Goal: Transaction & Acquisition: Purchase product/service

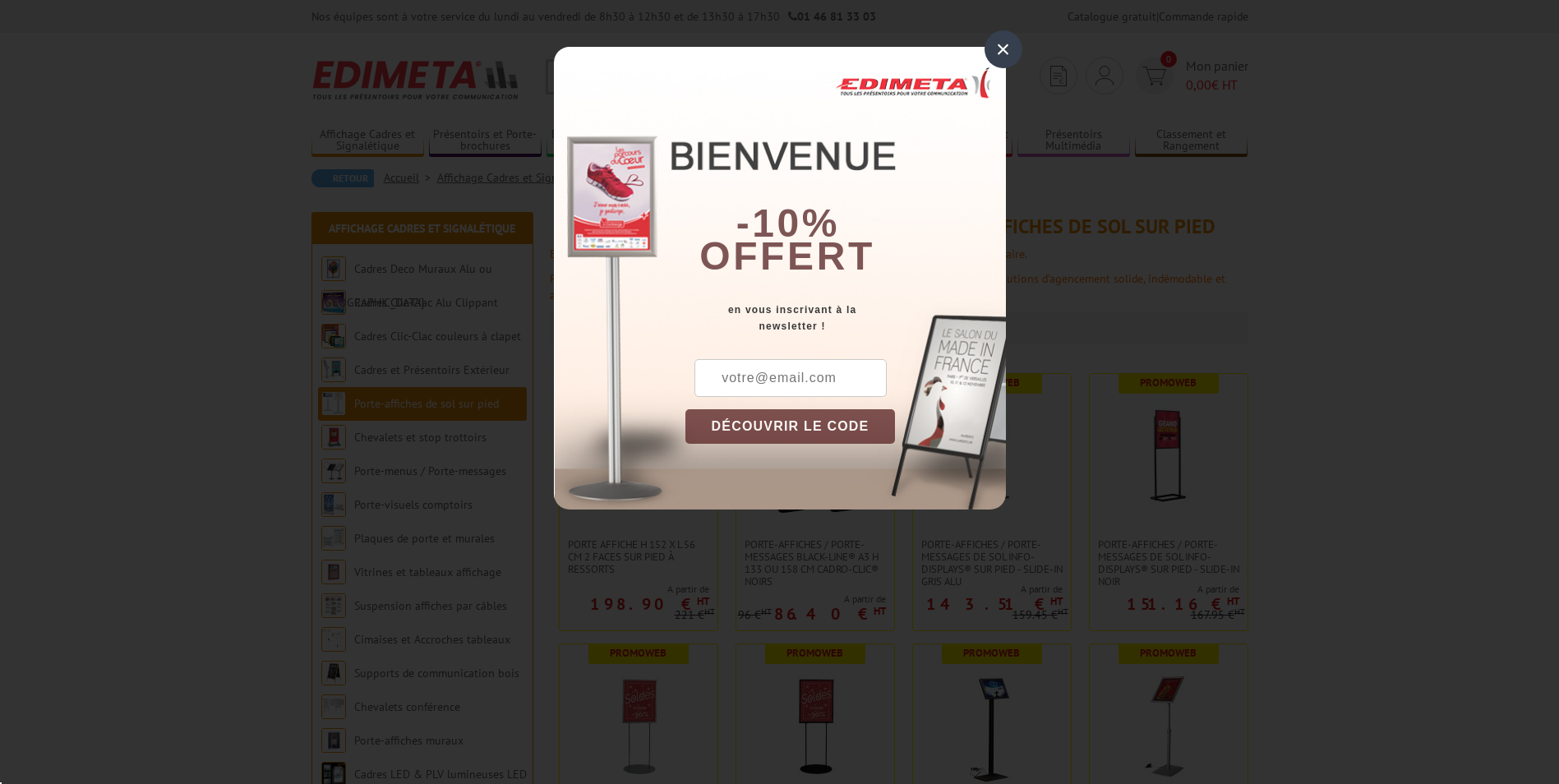
click at [1012, 46] on div "×" at bounding box center [1003, 50] width 38 height 38
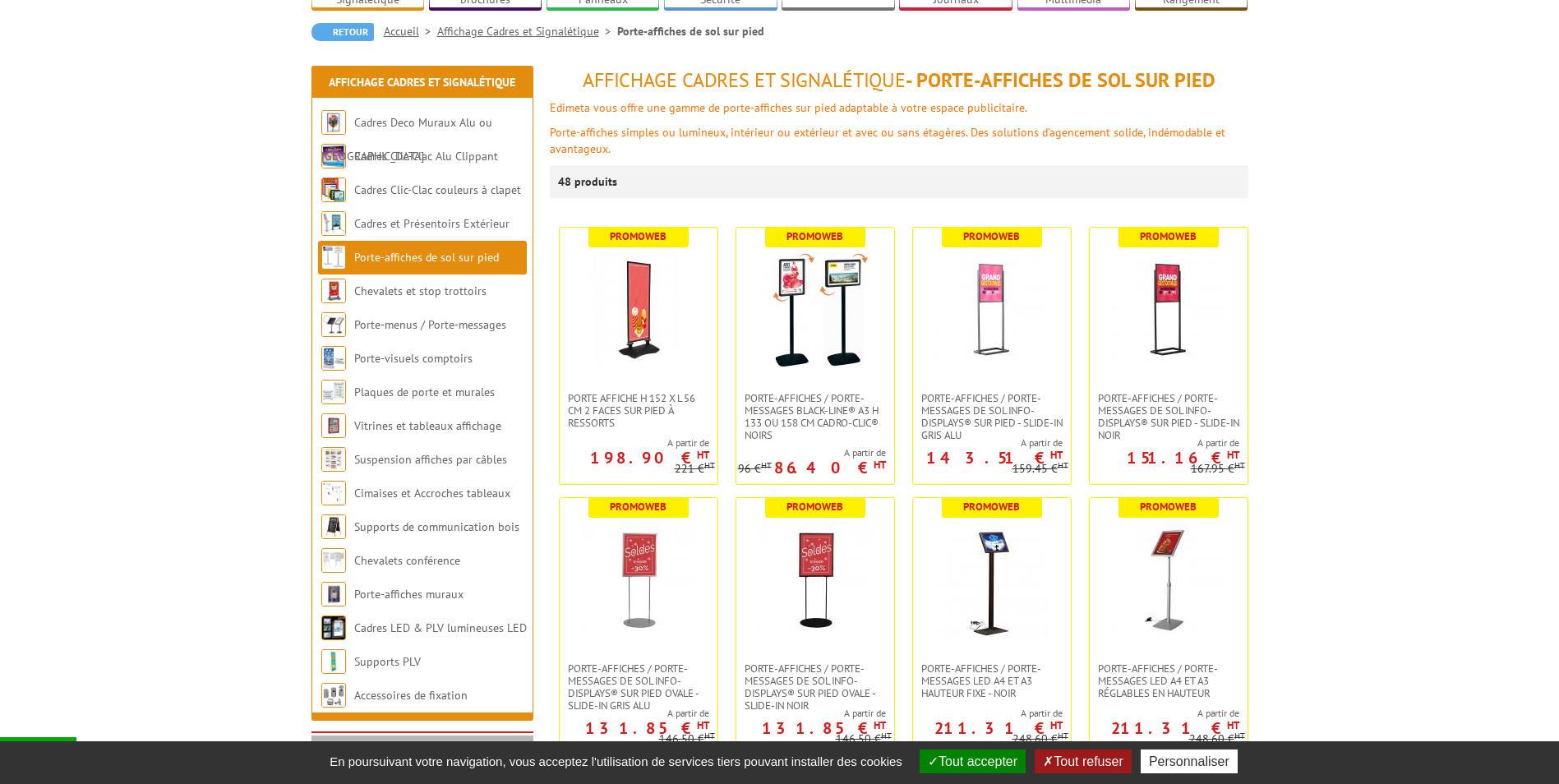
scroll to position [165, 0]
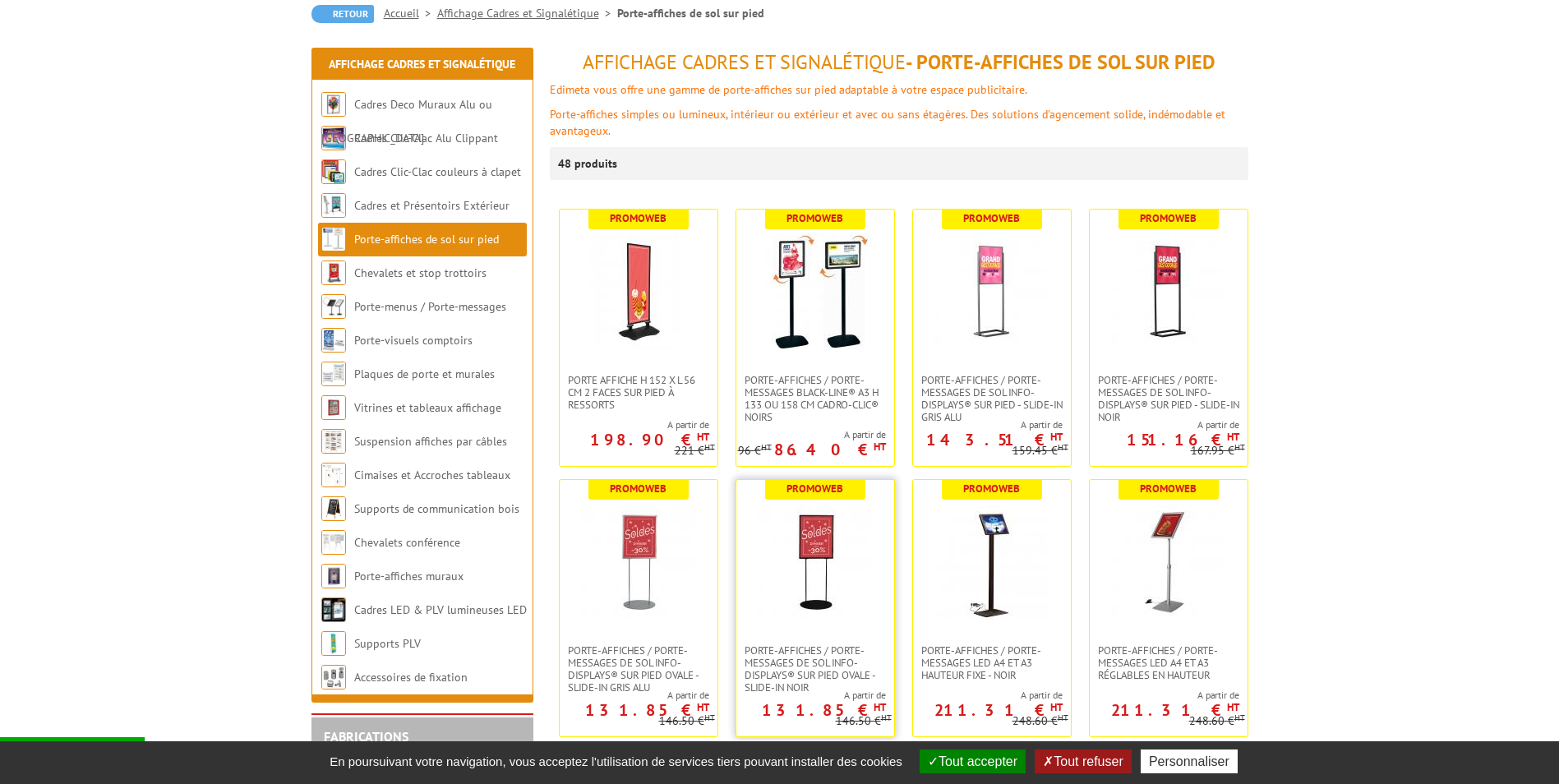
click at [796, 529] on img at bounding box center [814, 562] width 115 height 115
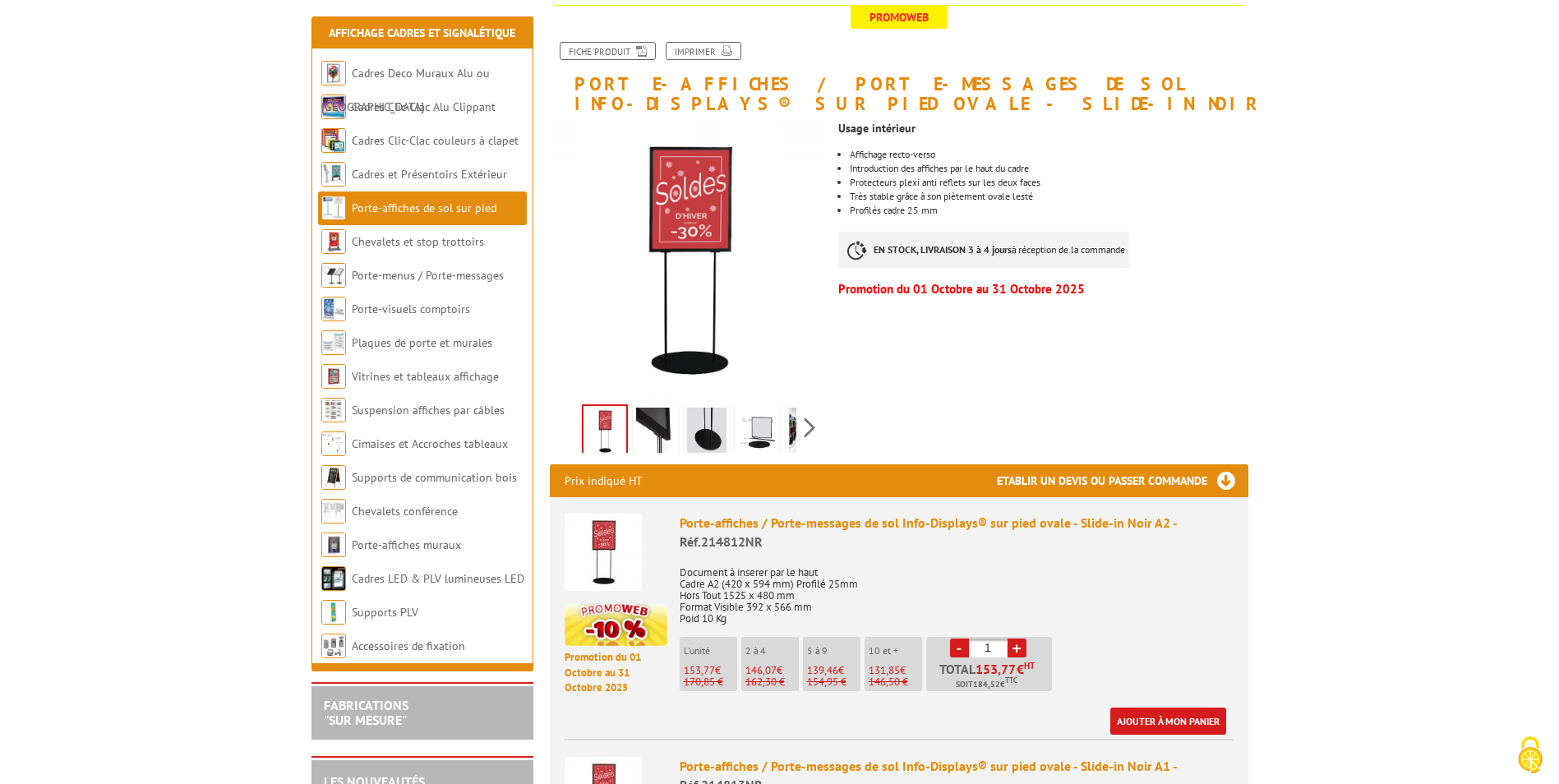
scroll to position [247, 0]
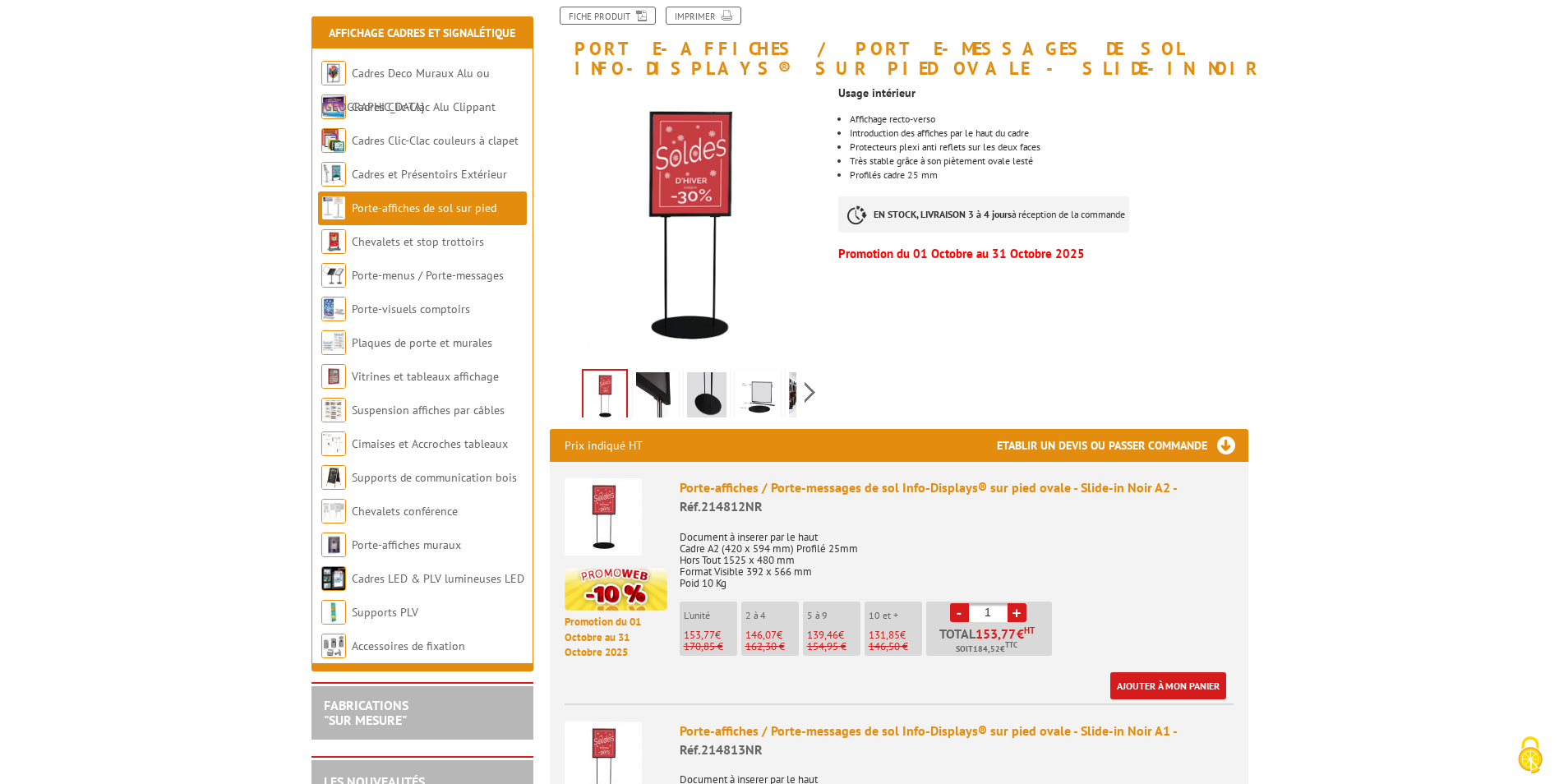
click at [642, 392] on img at bounding box center [656, 397] width 40 height 51
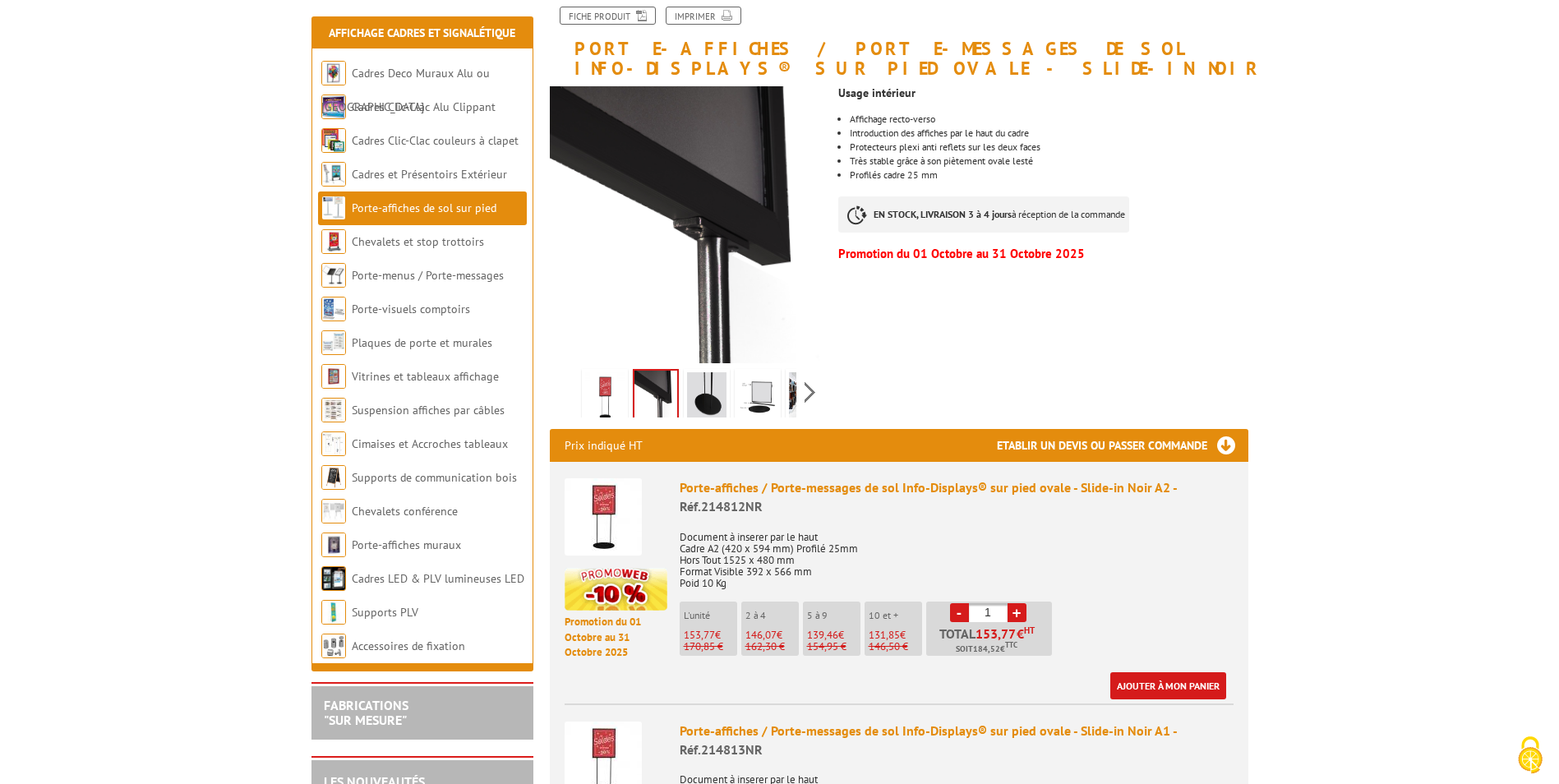
click at [700, 392] on img at bounding box center [707, 397] width 40 height 51
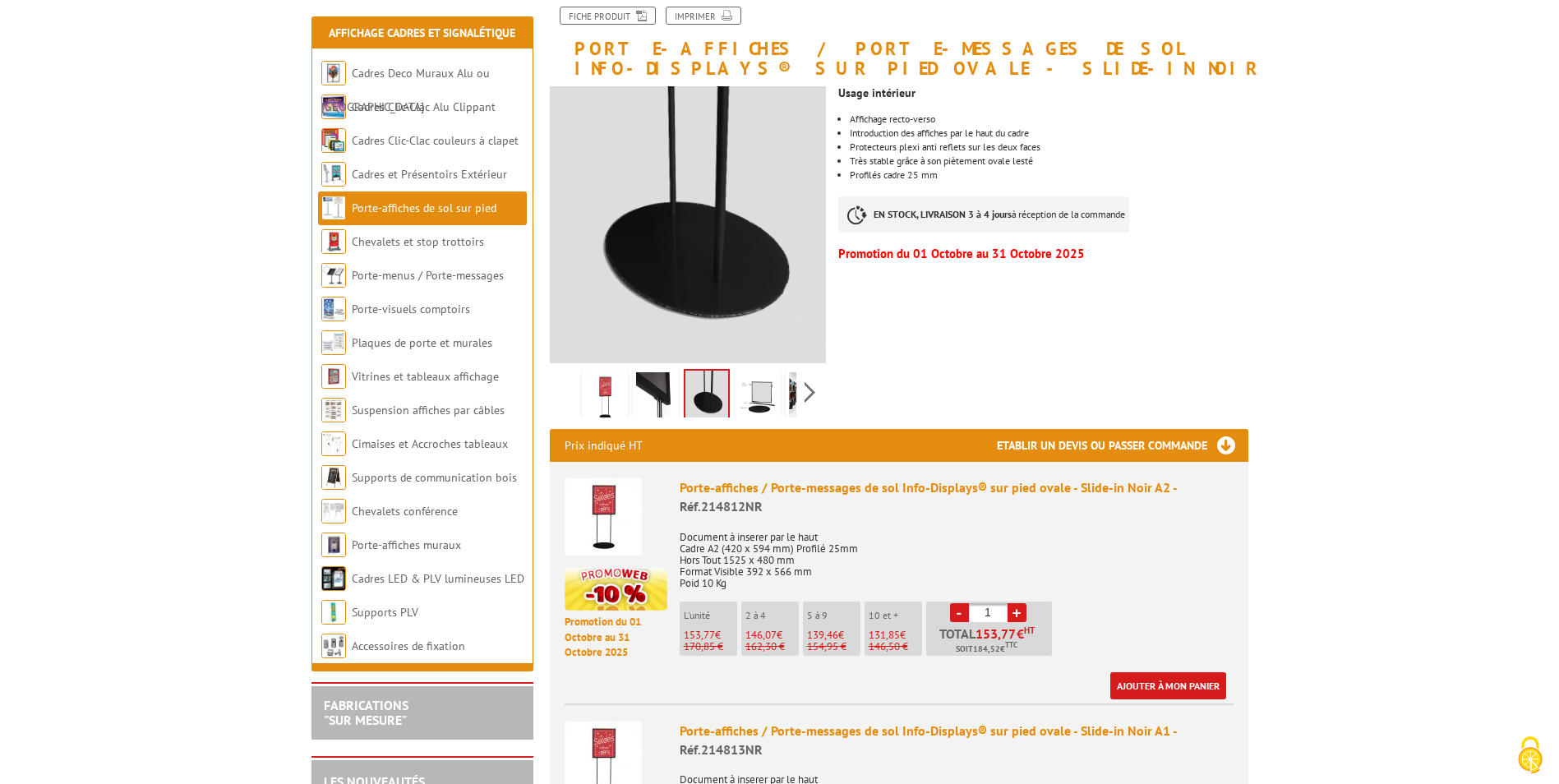
click at [753, 392] on img at bounding box center [758, 397] width 40 height 51
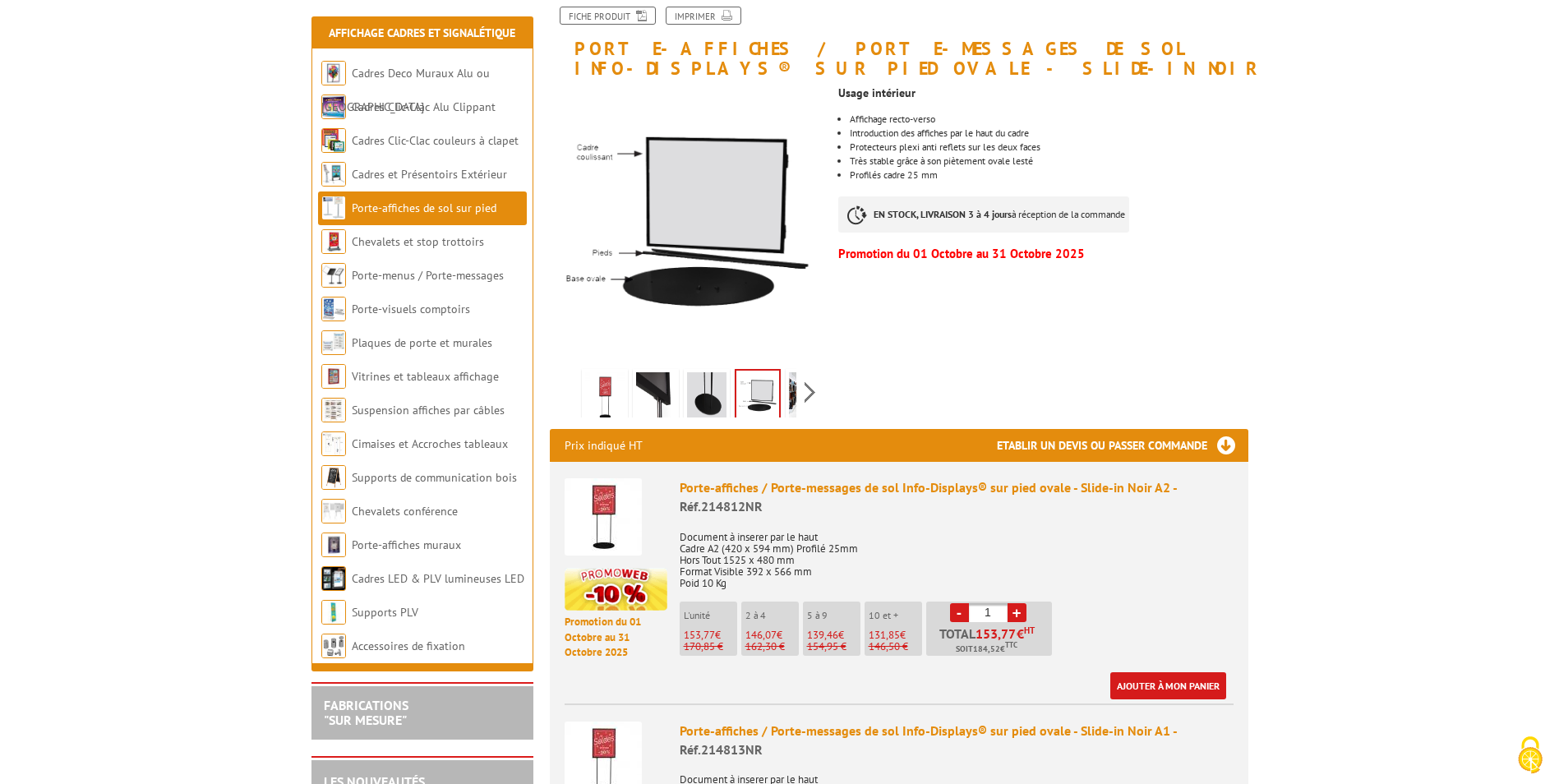
click at [799, 399] on div "Previous Next" at bounding box center [689, 392] width 277 height 58
click at [793, 401] on img at bounding box center [809, 397] width 40 height 51
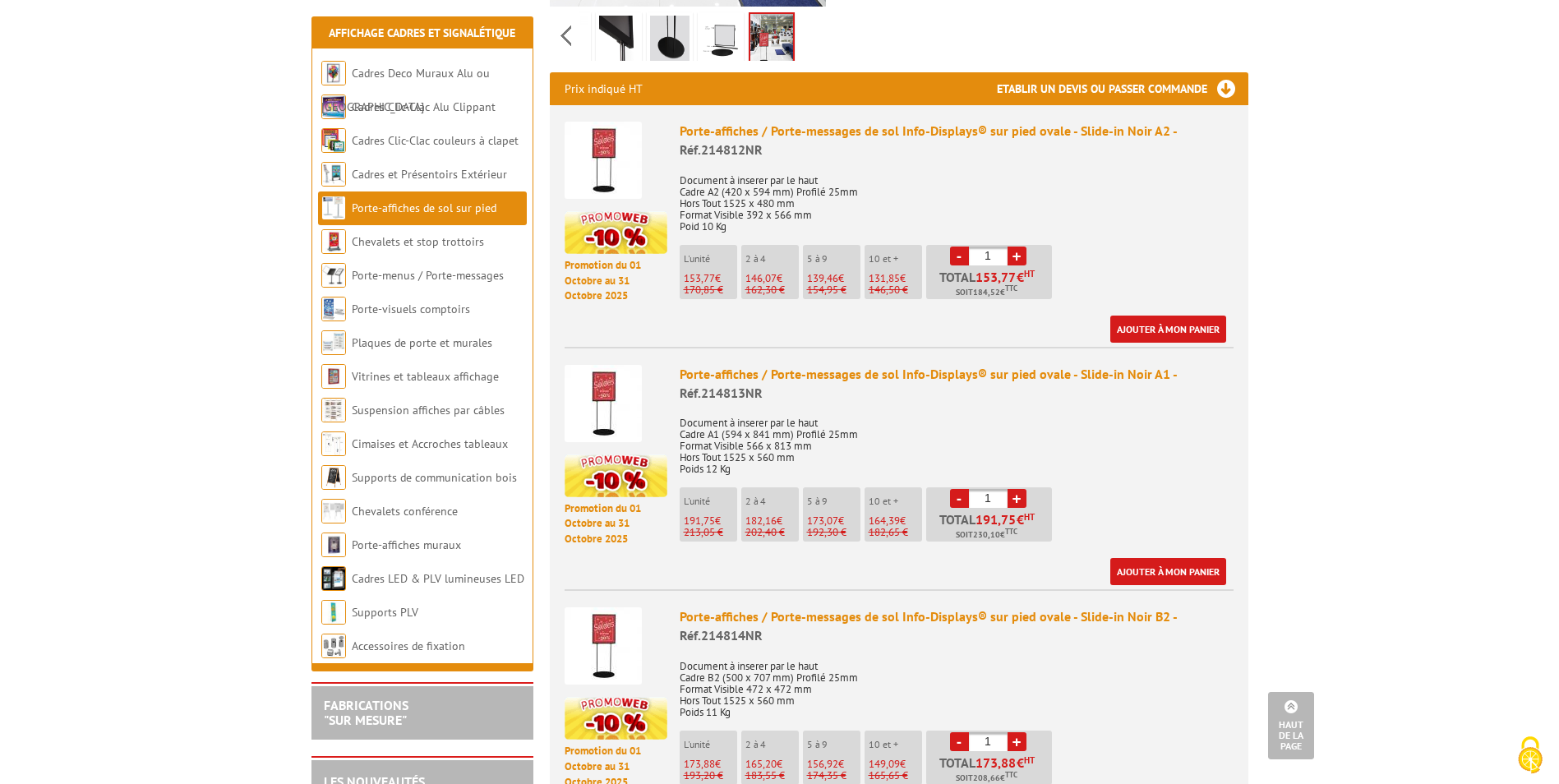
scroll to position [575, 0]
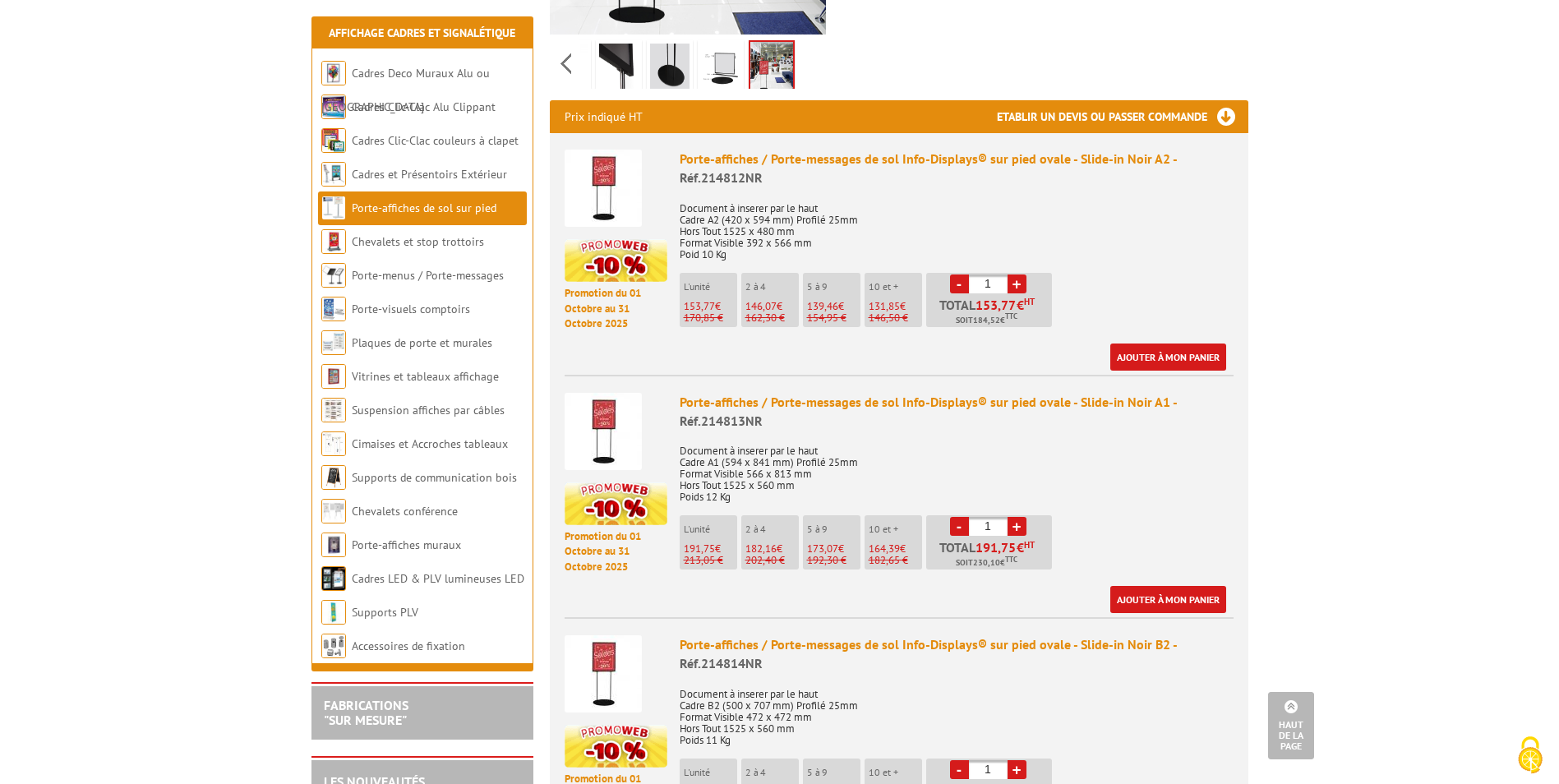
click at [604, 433] on img at bounding box center [603, 430] width 77 height 77
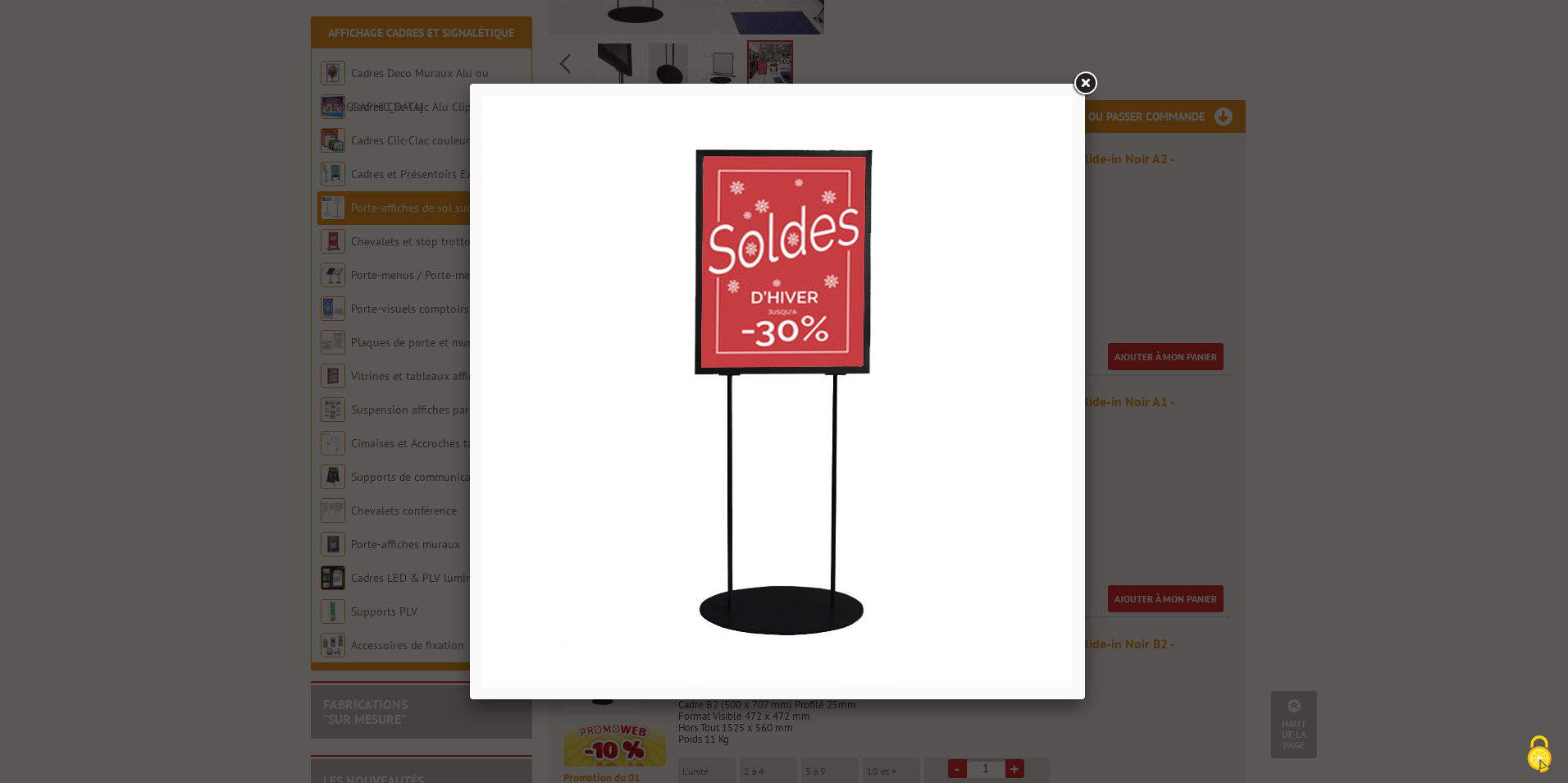
click at [1094, 76] on link at bounding box center [1084, 83] width 30 height 30
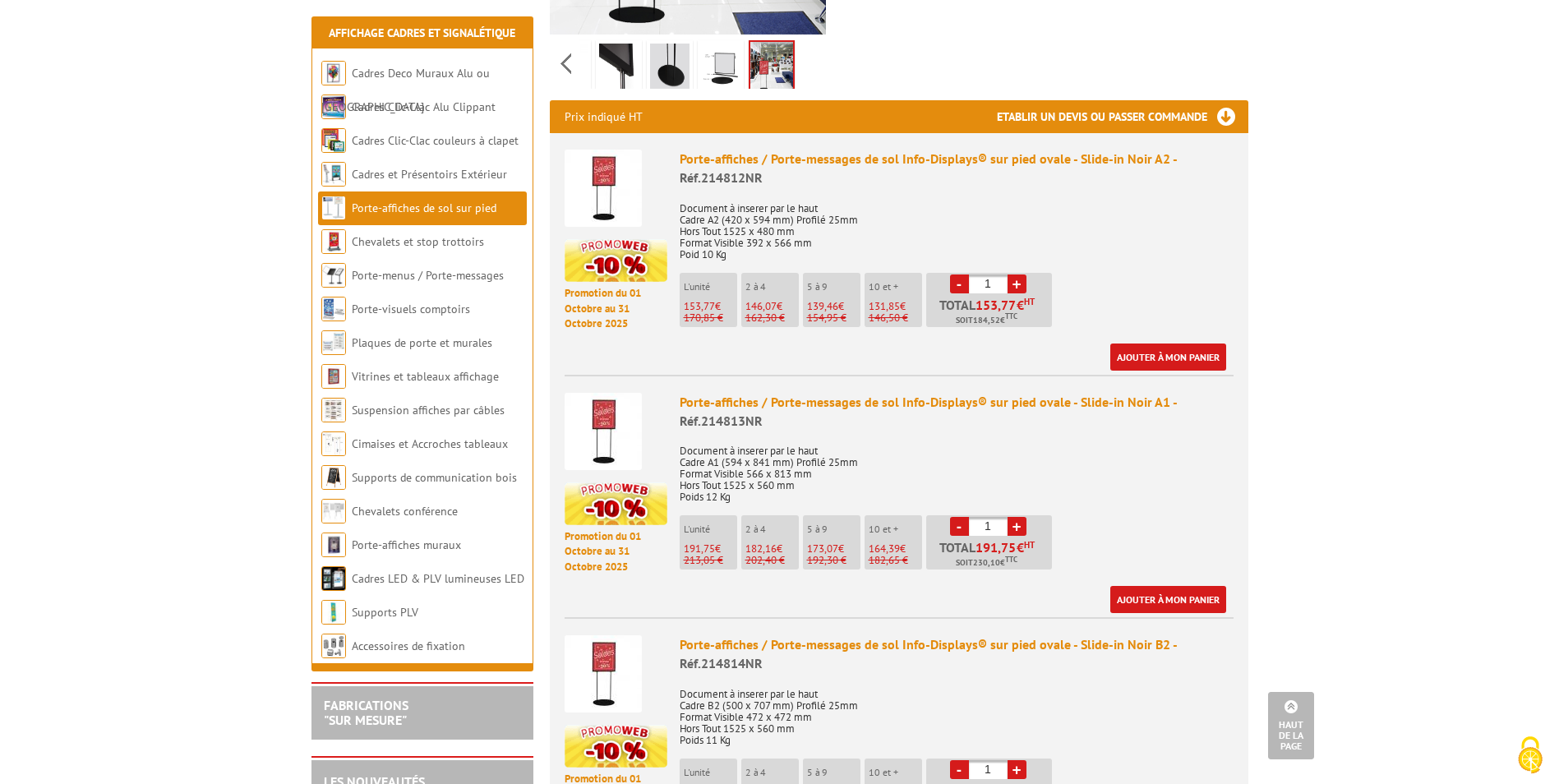
click at [616, 426] on img at bounding box center [603, 430] width 77 height 77
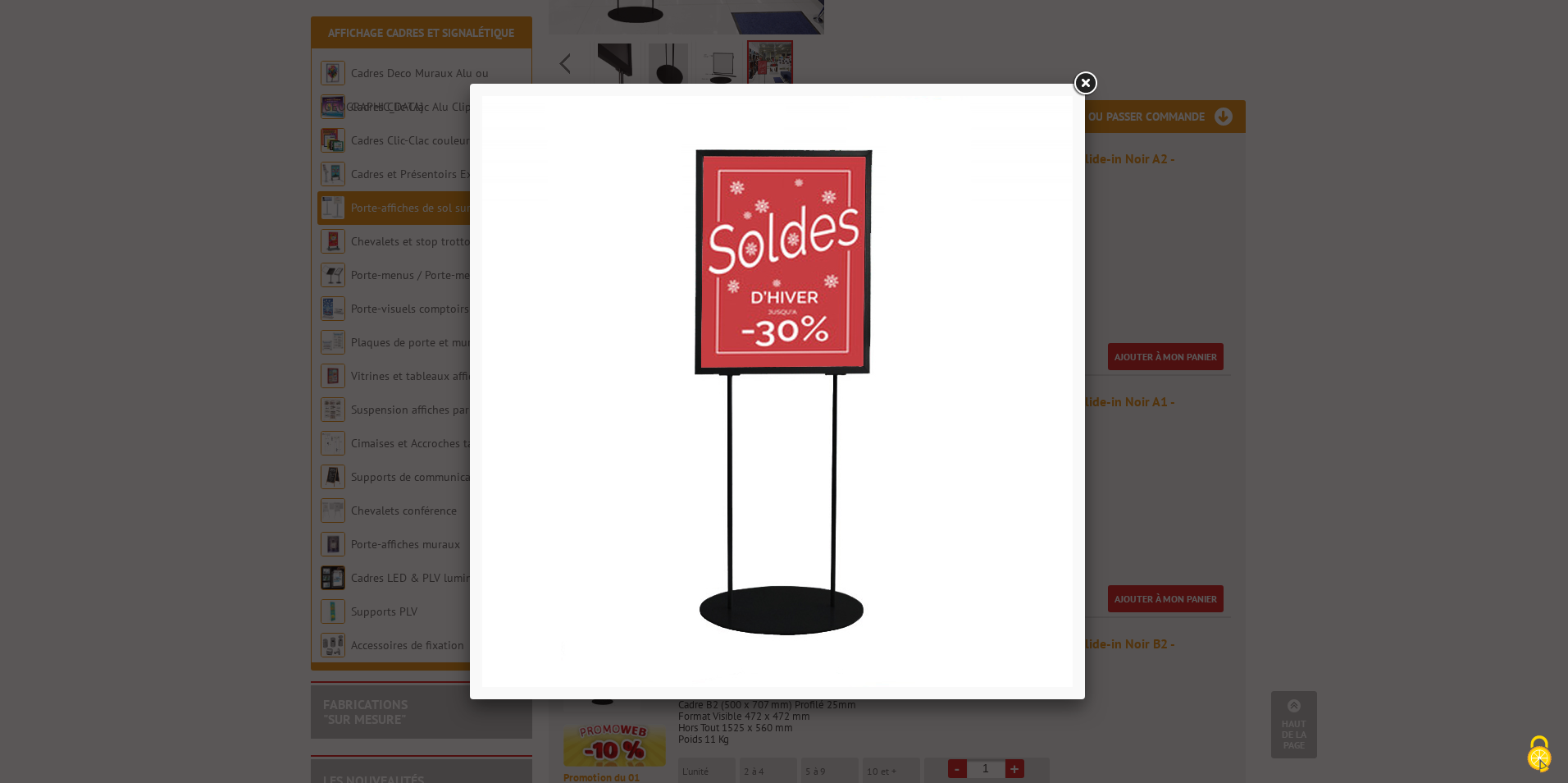
click at [1309, 373] on div at bounding box center [784, 391] width 1568 height 783
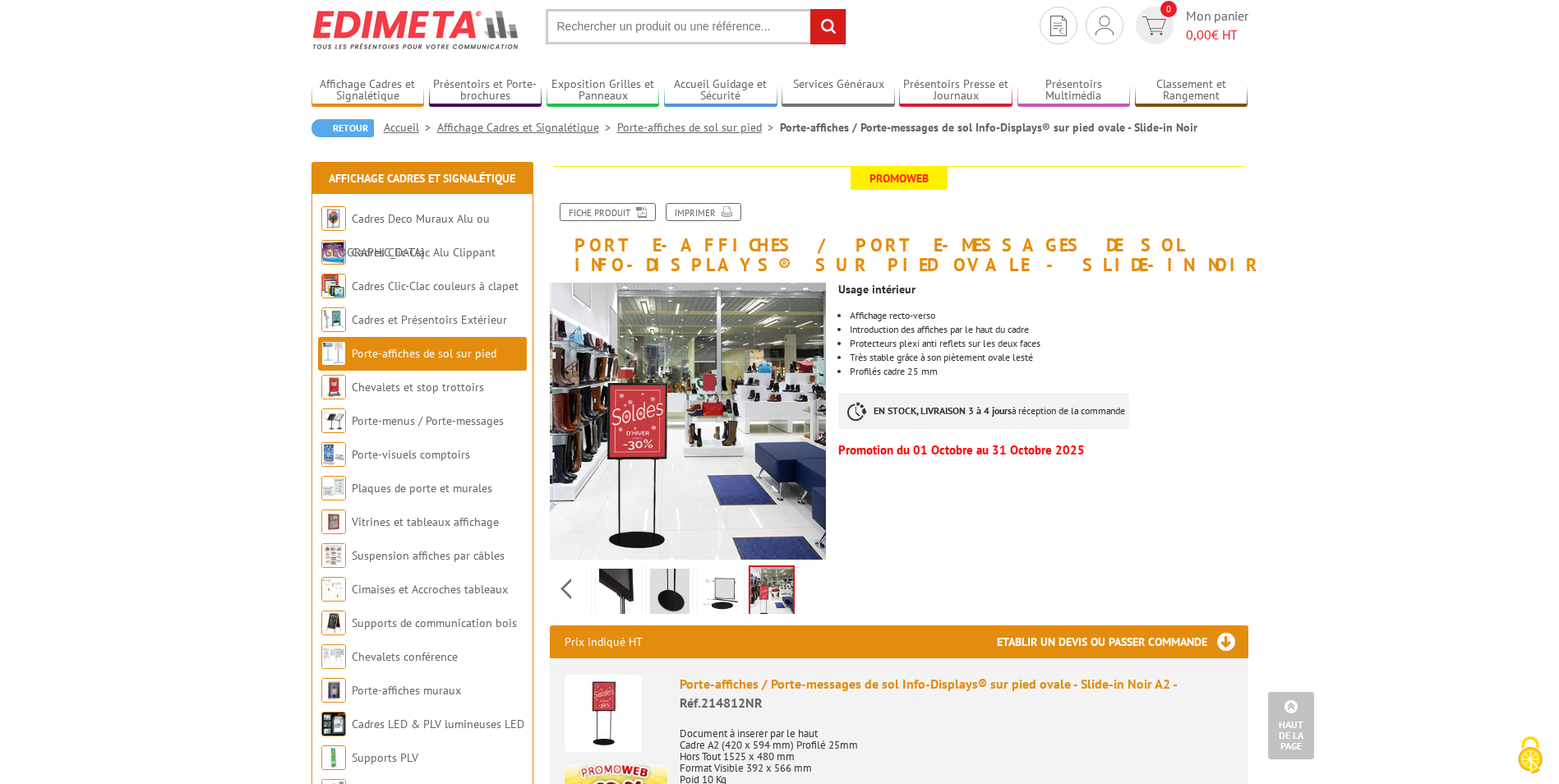
scroll to position [0, 0]
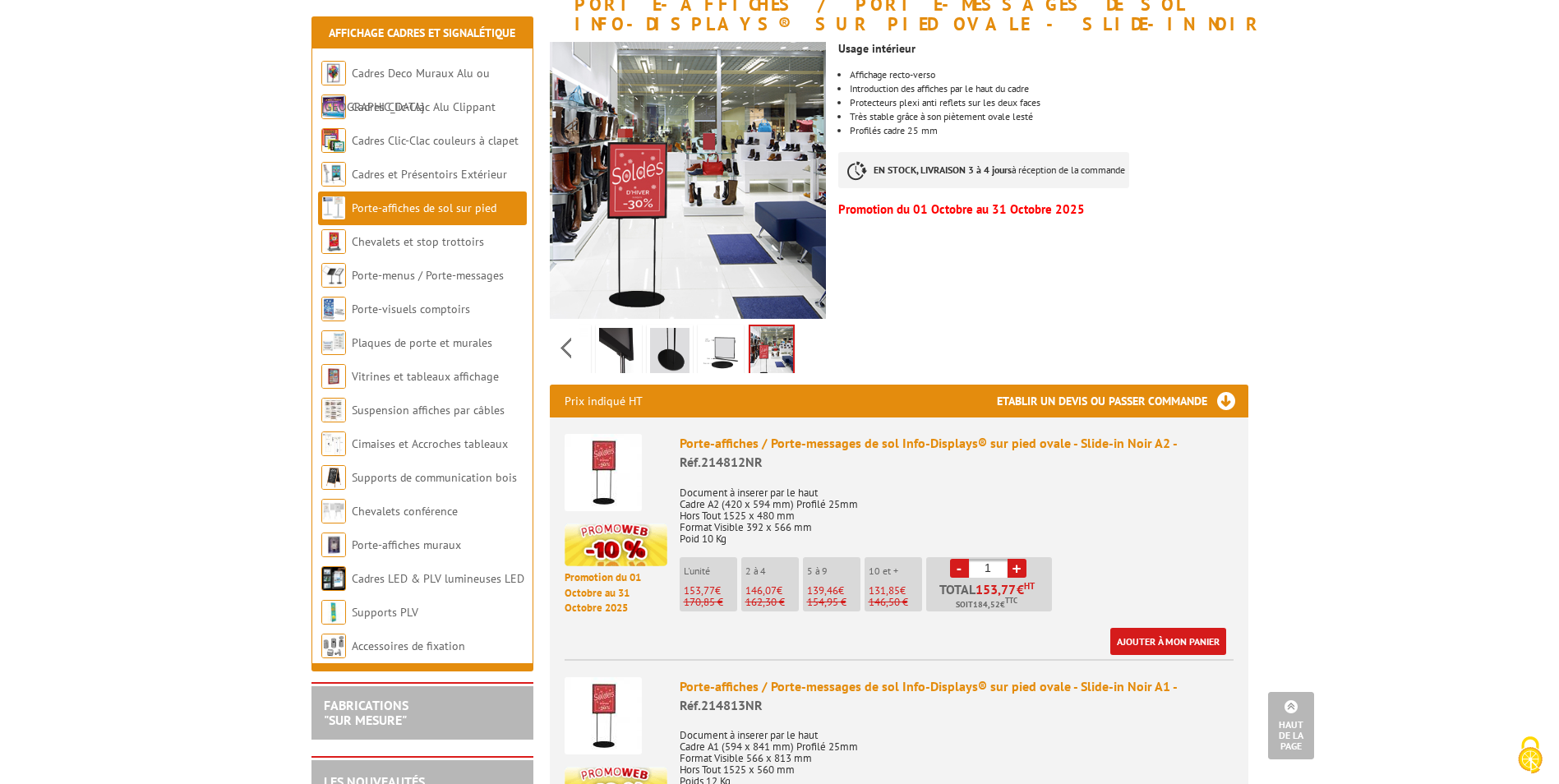
scroll to position [247, 0]
